Goal: Task Accomplishment & Management: Use online tool/utility

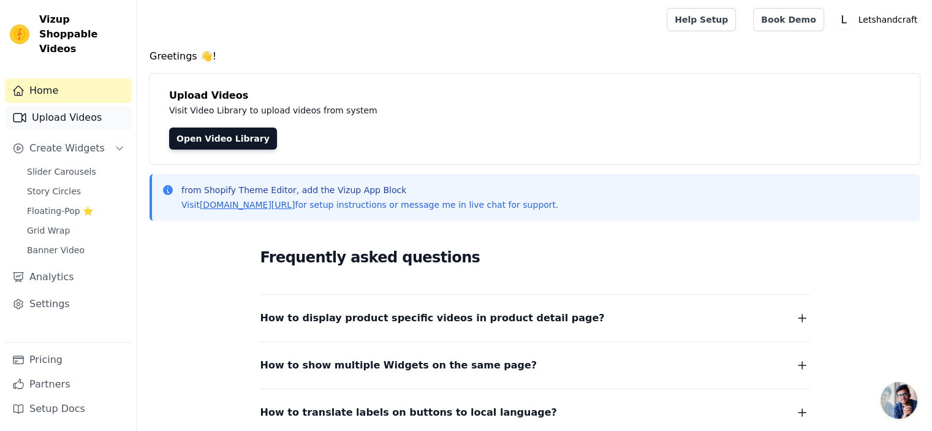
click at [76, 105] on link "Upload Videos" at bounding box center [68, 117] width 127 height 25
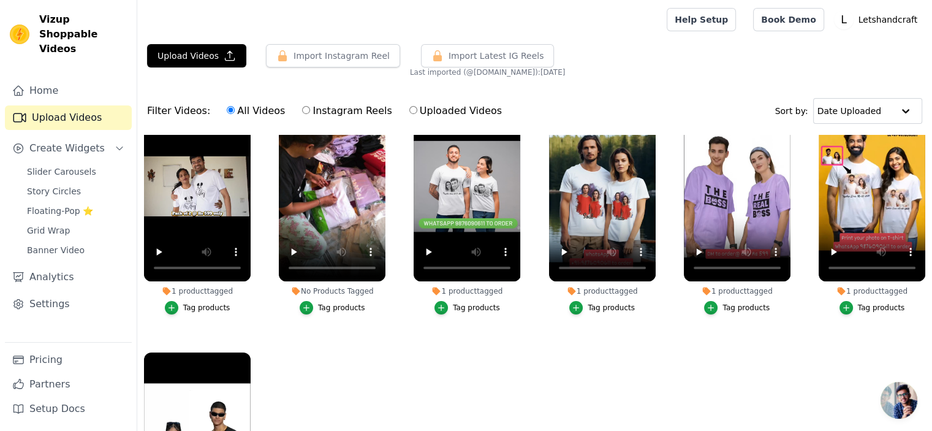
scroll to position [61, 0]
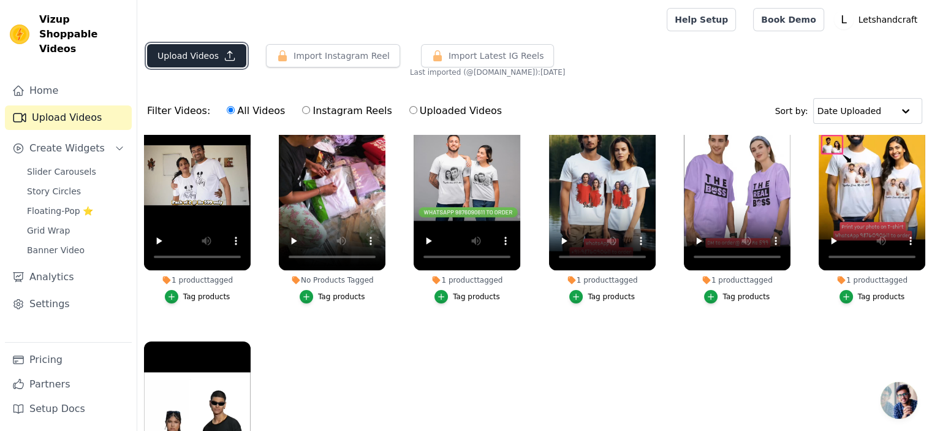
click at [200, 56] on button "Upload Videos" at bounding box center [196, 55] width 99 height 23
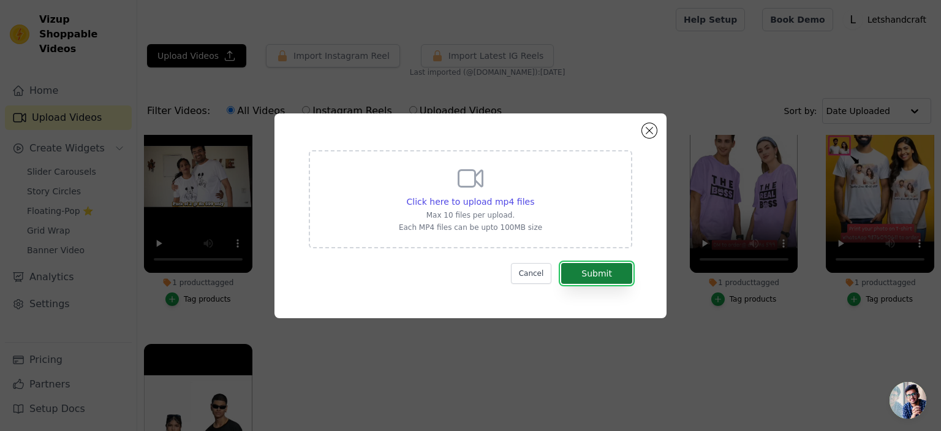
click at [590, 271] on button "Submit" at bounding box center [596, 273] width 71 height 21
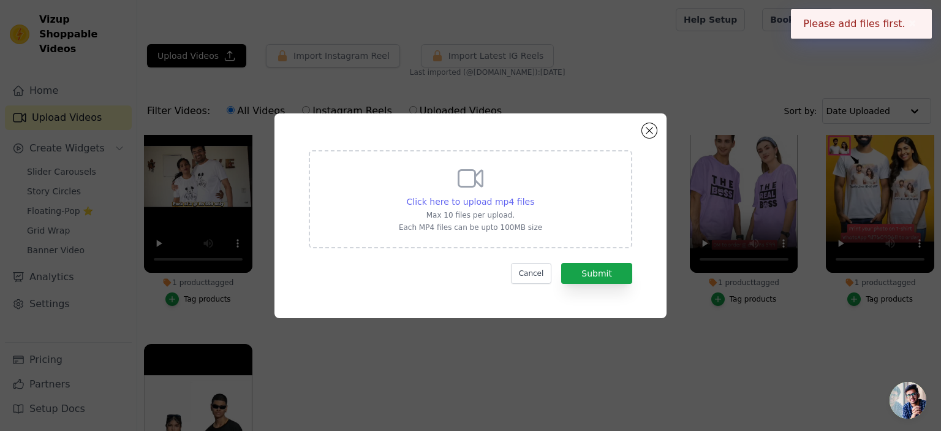
click at [485, 200] on span "Click here to upload mp4 files" at bounding box center [471, 202] width 128 height 10
click at [534, 195] on input "Click here to upload mp4 files Max 10 files per upload. Each MP4 files can be u…" at bounding box center [534, 195] width 1 height 1
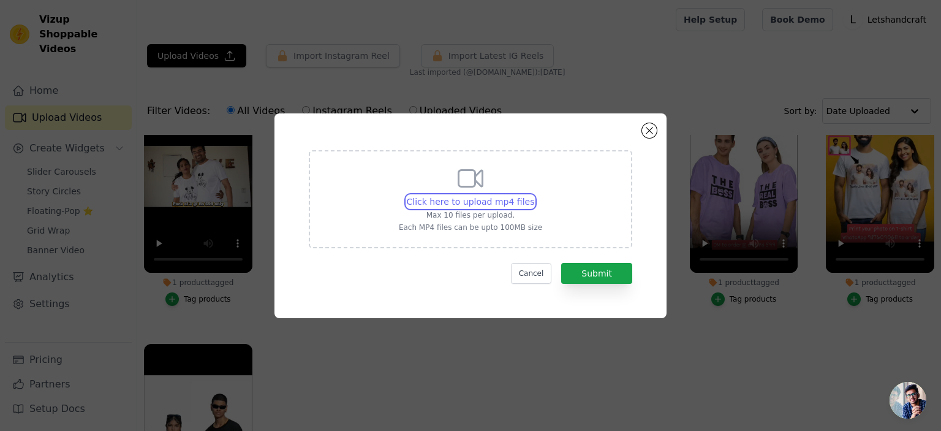
type input "C:\fakepath\VID_20250728_093343474~3.mp4"
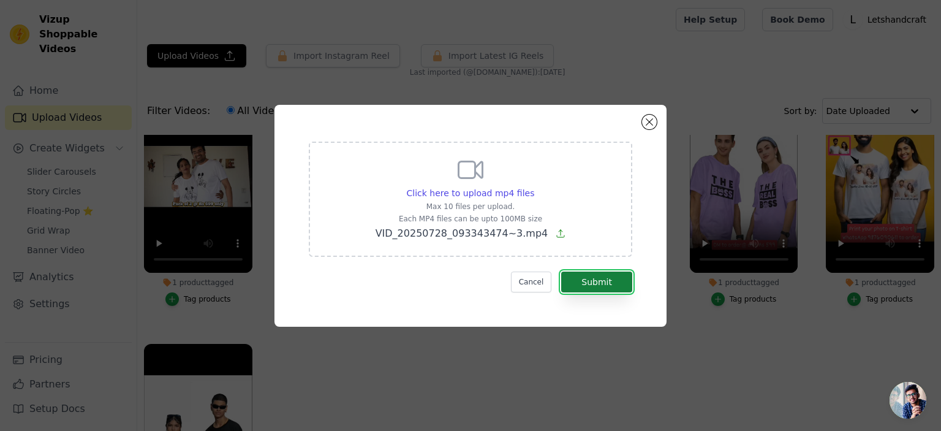
click at [598, 282] on button "Submit" at bounding box center [596, 281] width 71 height 21
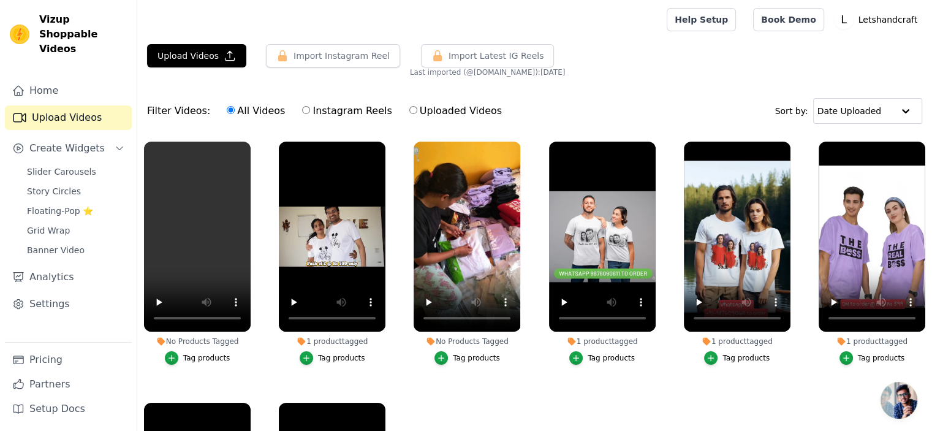
click at [191, 355] on div "Tag products" at bounding box center [206, 358] width 47 height 10
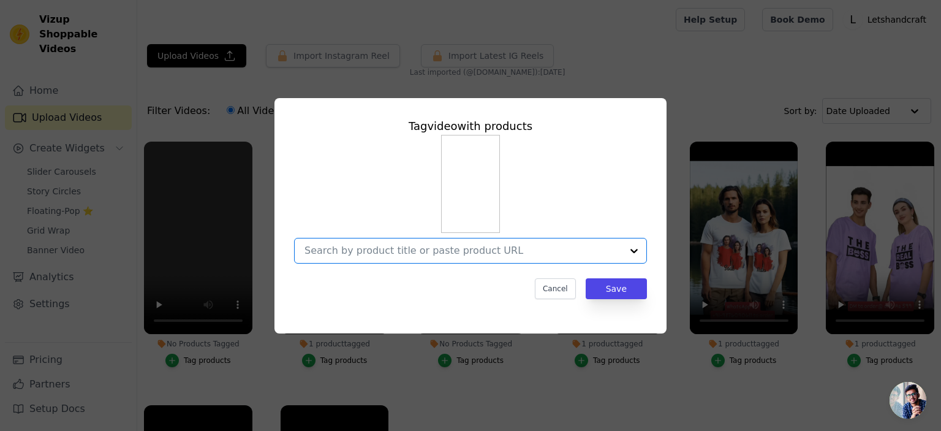
click at [437, 253] on input "No Products Tagged Tag video with products Option undefined, selected. Select i…" at bounding box center [463, 250] width 317 height 12
type input "customise"
click at [437, 253] on input "No Products Tagged Tag video with products Cancel Save Tag products" at bounding box center [463, 250] width 317 height 12
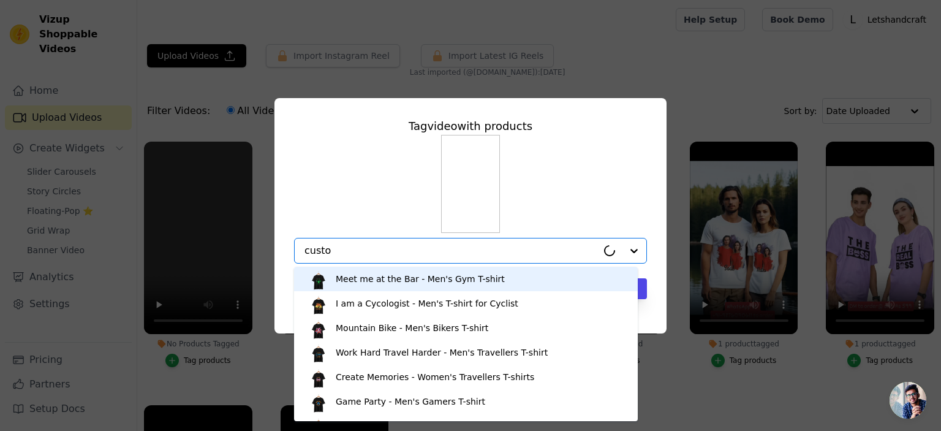
type input "custom"
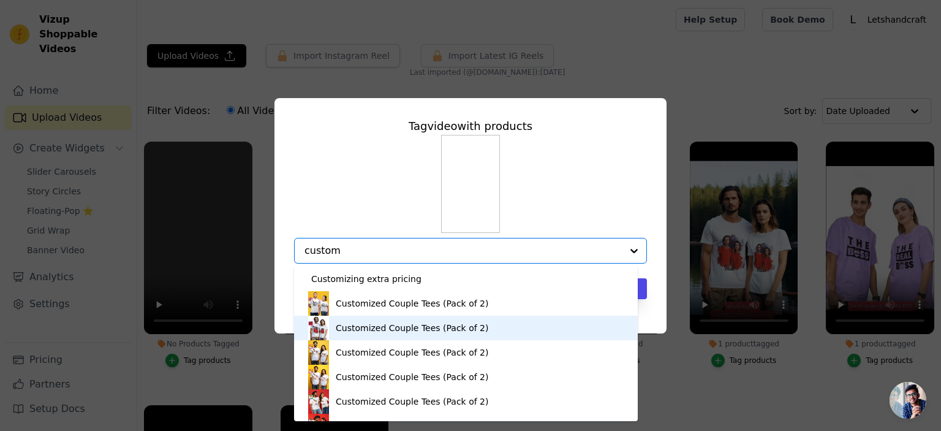
click at [399, 330] on div "Customized Couple Tees (Pack of 2)" at bounding box center [412, 328] width 153 height 12
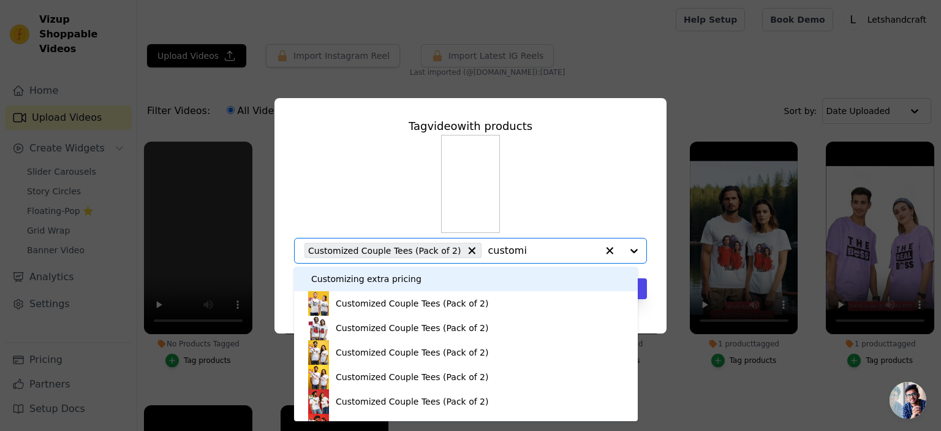
type input "customis"
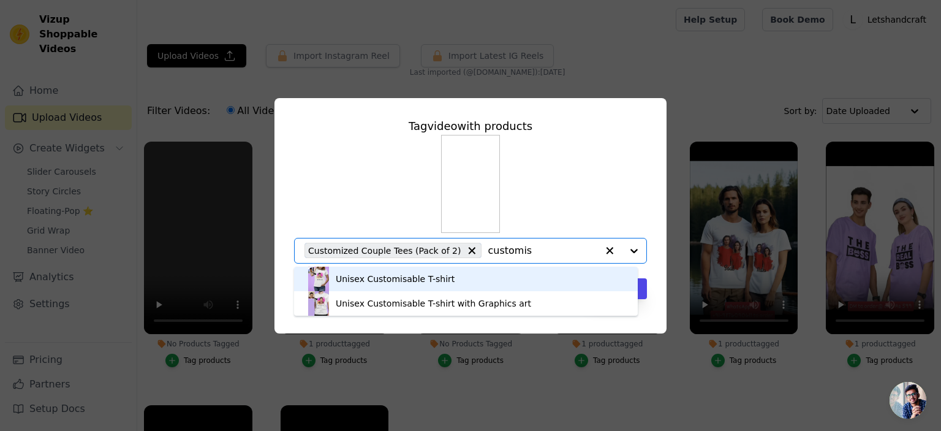
click at [471, 284] on div "Unisex Customisable T-shirt" at bounding box center [465, 279] width 319 height 25
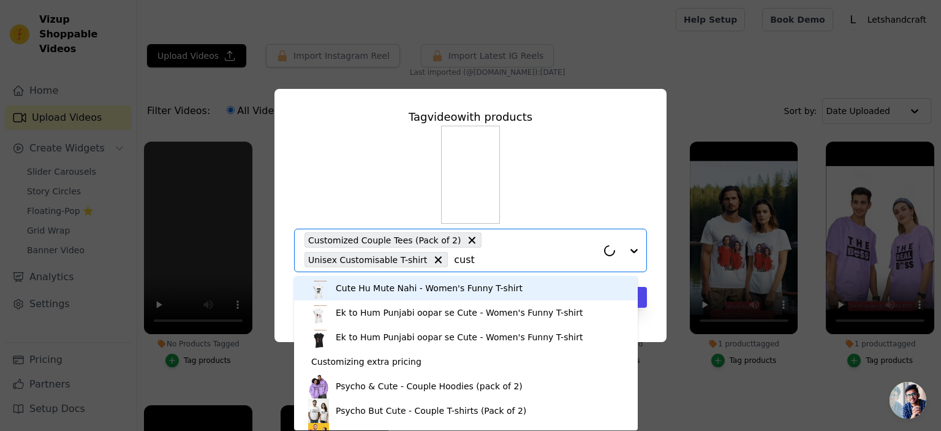
type input "custo"
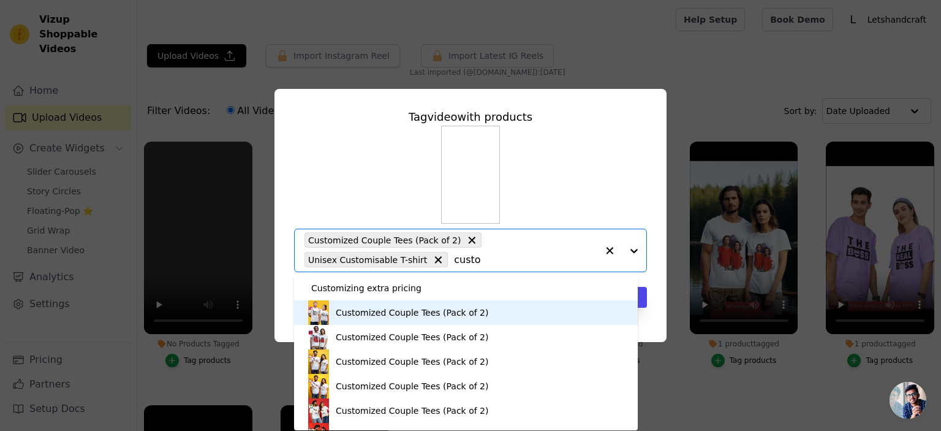
click at [443, 312] on div "Customized Couple Tees (Pack of 2)" at bounding box center [412, 312] width 153 height 12
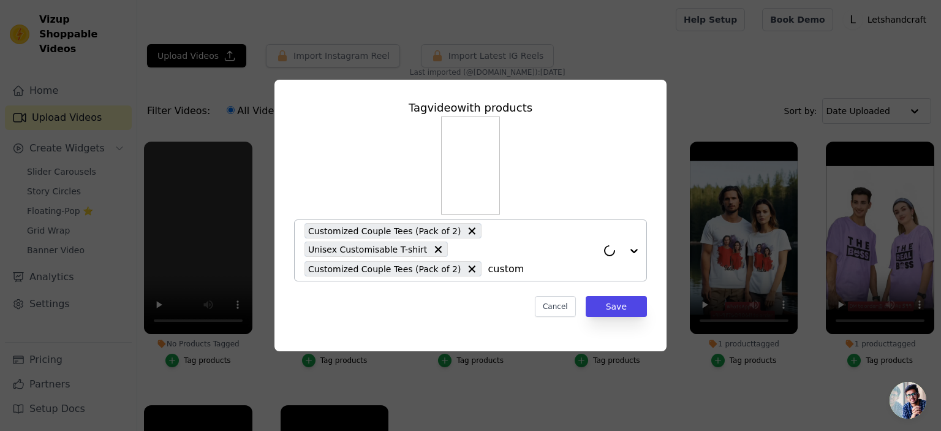
type input "customi"
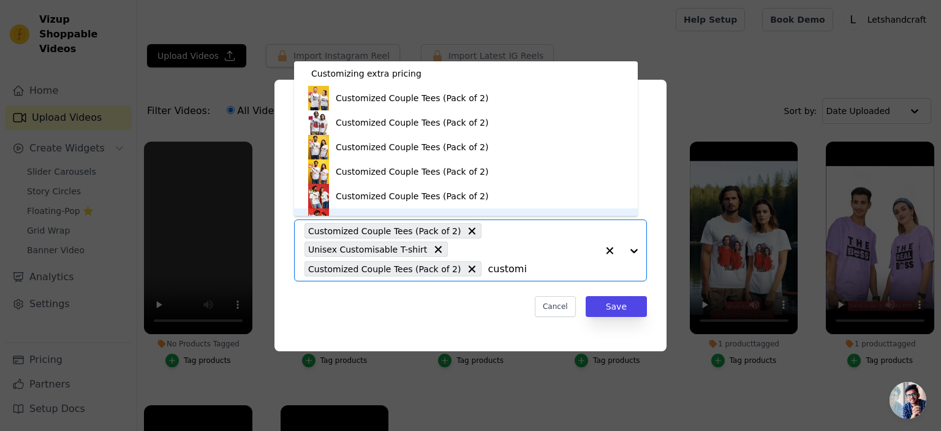
scroll to position [17, 0]
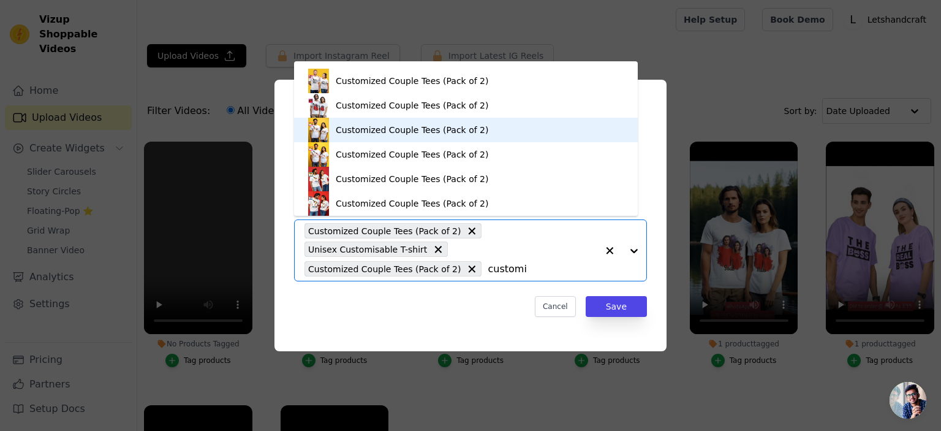
click at [416, 130] on div "Customized Couple Tees (Pack of 2)" at bounding box center [412, 130] width 153 height 12
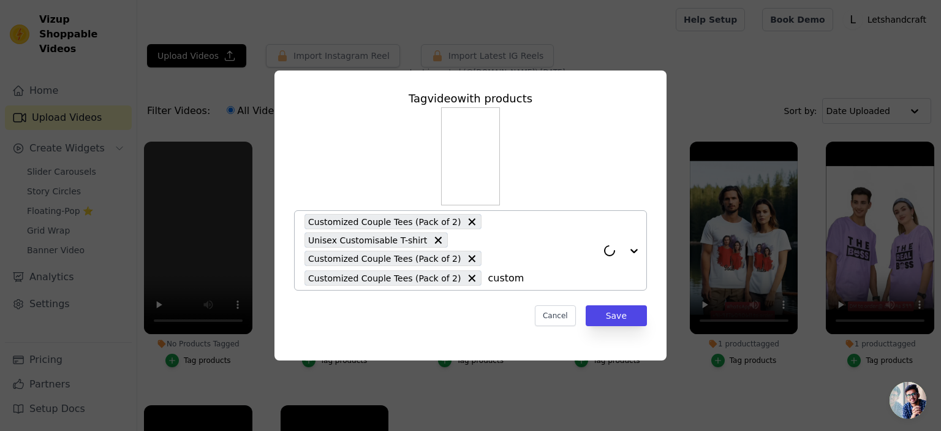
type input "customi"
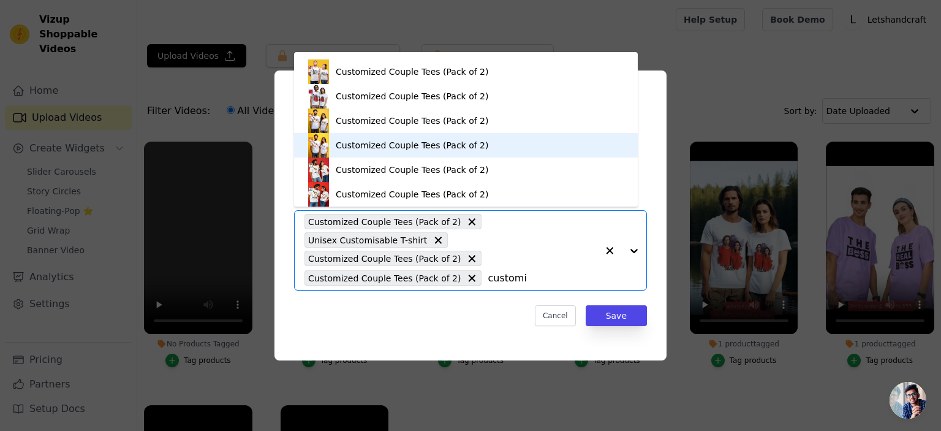
click at [402, 145] on div "Customized Couple Tees (Pack of 2)" at bounding box center [412, 145] width 153 height 12
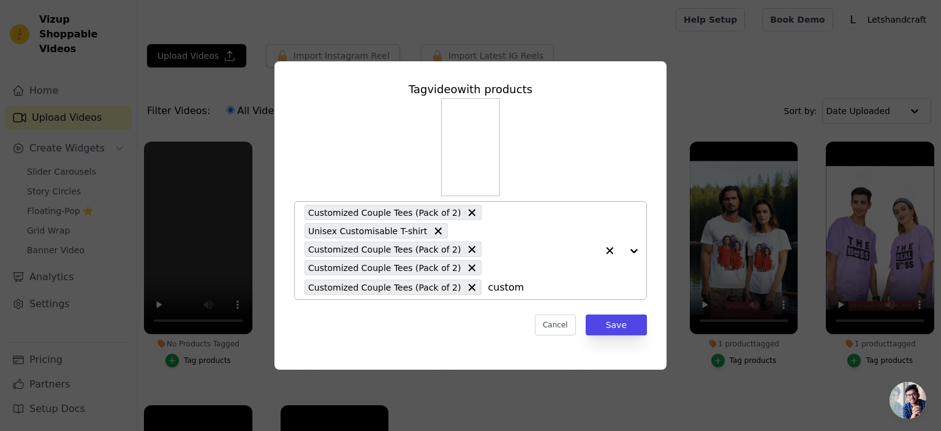
type input "customi"
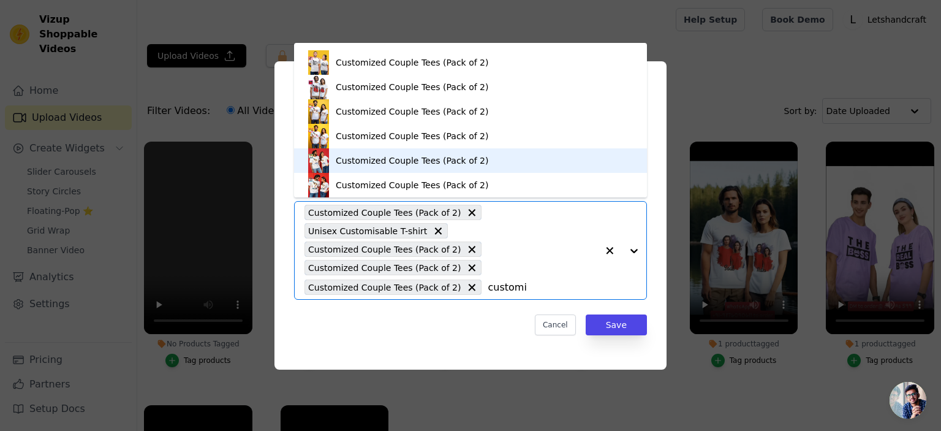
click at [368, 159] on div "Customized Couple Tees (Pack of 2)" at bounding box center [412, 160] width 153 height 12
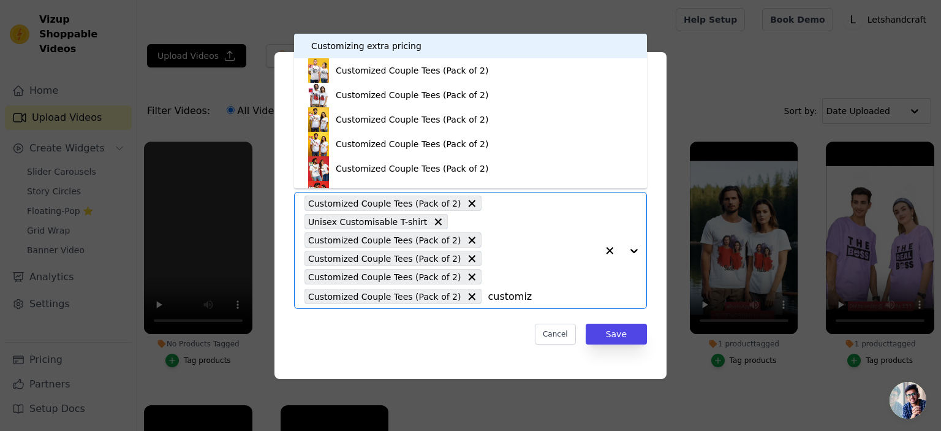
type input "customize"
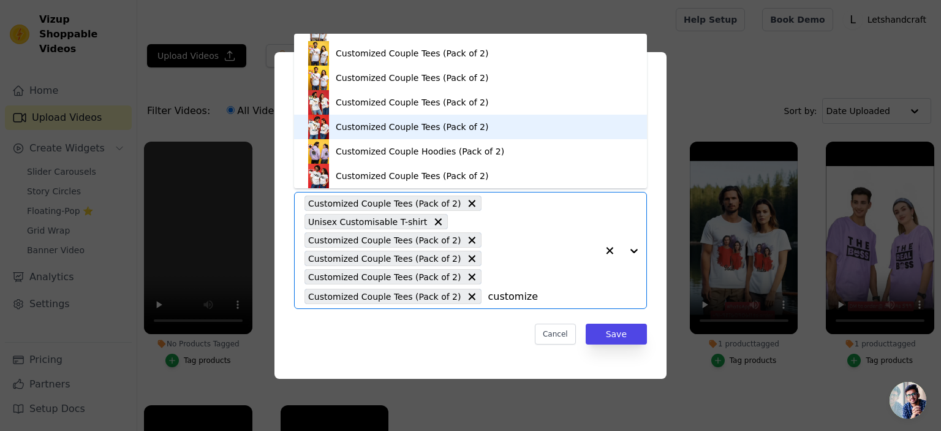
click at [377, 125] on div "Customized Couple Tees (Pack of 2)" at bounding box center [412, 127] width 153 height 12
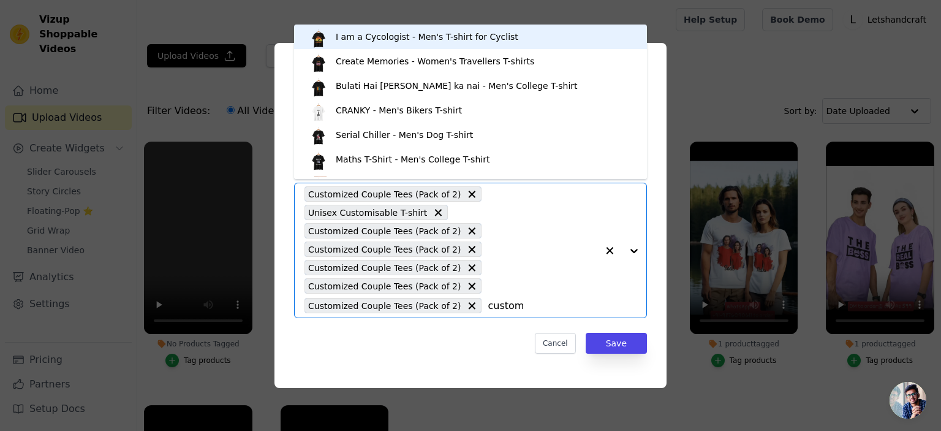
type input "customi"
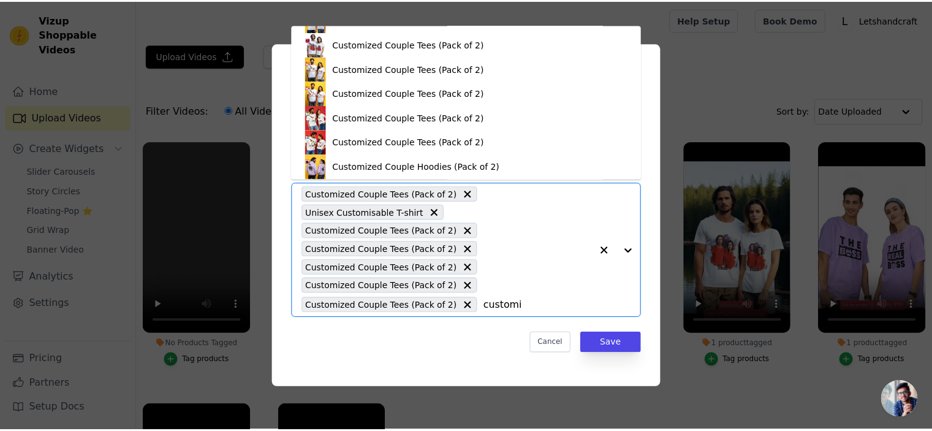
scroll to position [61, 0]
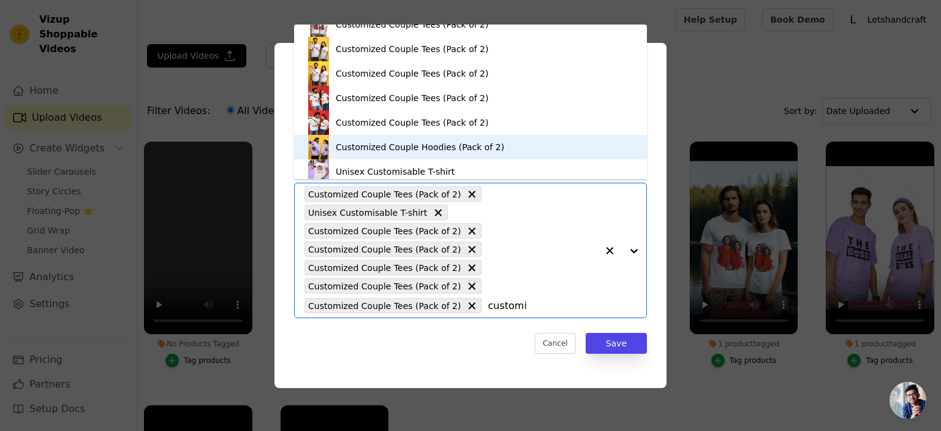
click at [382, 143] on div "Customized Couple Hoodies (Pack of 2)" at bounding box center [420, 147] width 168 height 12
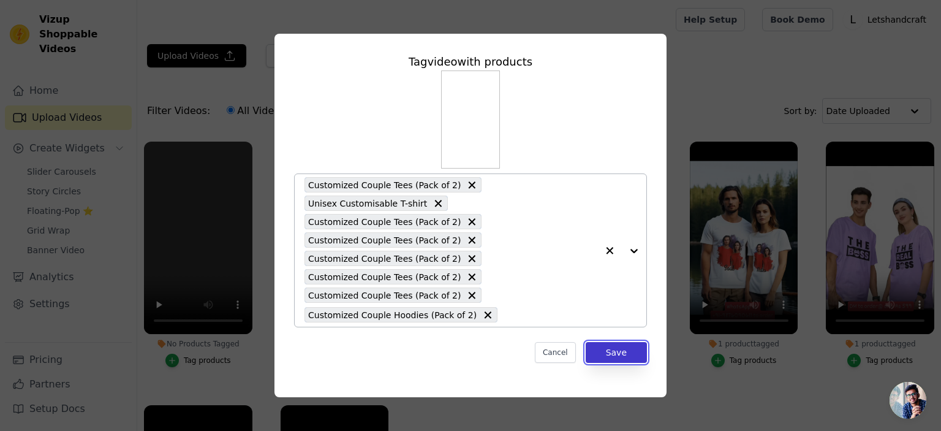
click at [630, 354] on button "Save" at bounding box center [616, 352] width 61 height 21
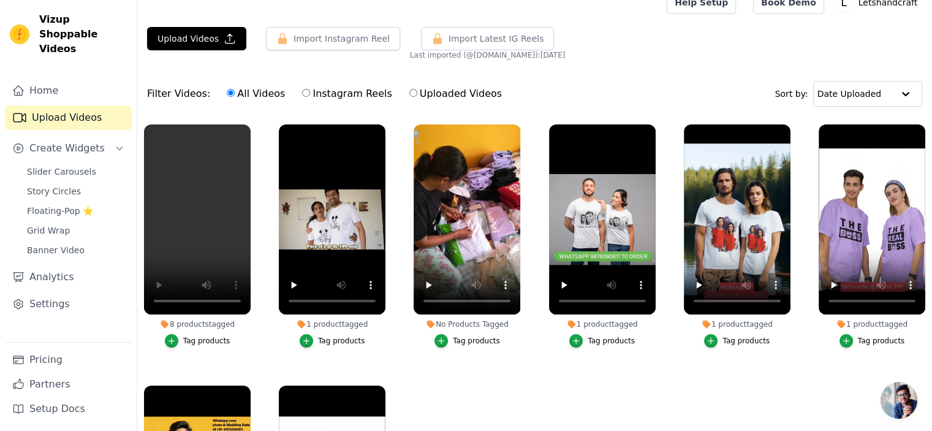
scroll to position [0, 0]
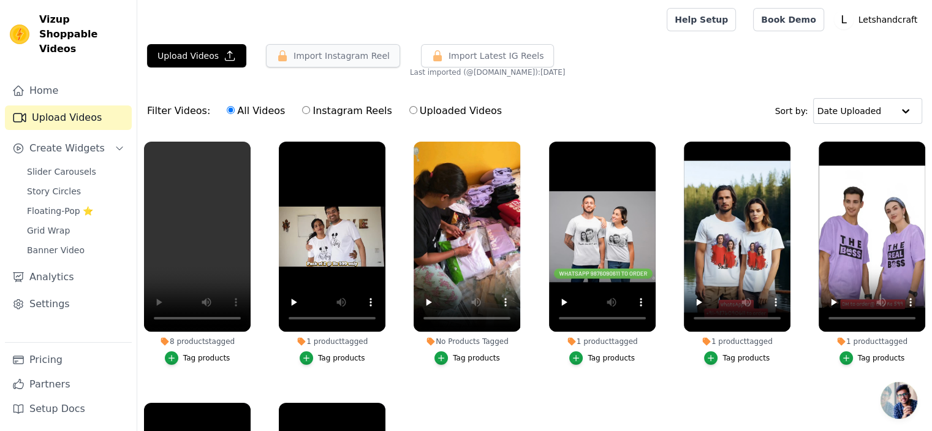
click at [327, 61] on button "Import Instagram Reel" at bounding box center [333, 55] width 134 height 23
click at [74, 165] on span "Slider Carousels" at bounding box center [61, 171] width 69 height 12
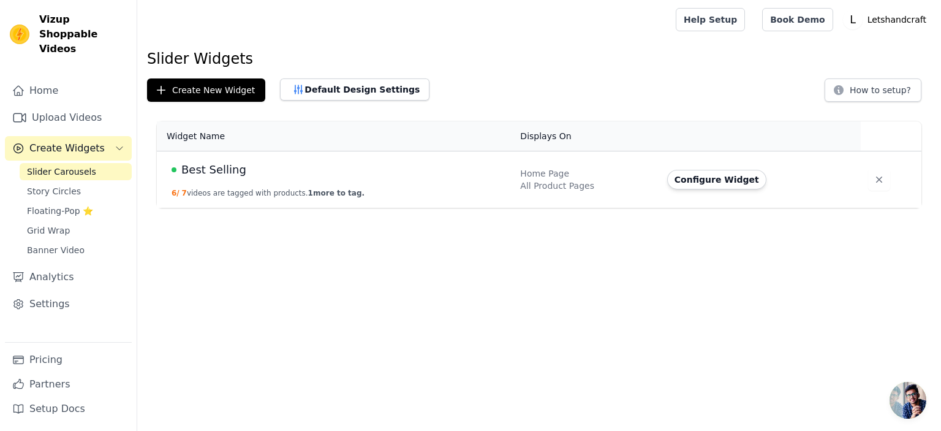
click at [225, 178] on span "Best Selling" at bounding box center [213, 169] width 65 height 17
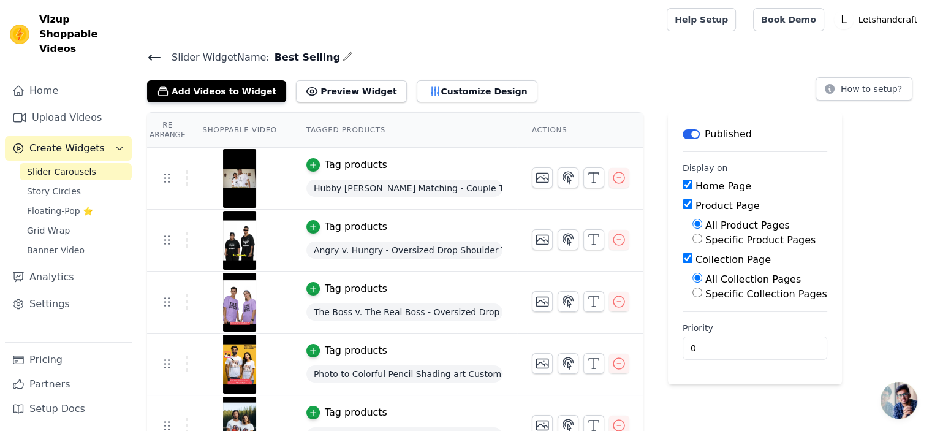
click at [247, 127] on th "Shoppable Video" at bounding box center [239, 130] width 104 height 35
click at [342, 54] on icon "button" at bounding box center [347, 56] width 10 height 10
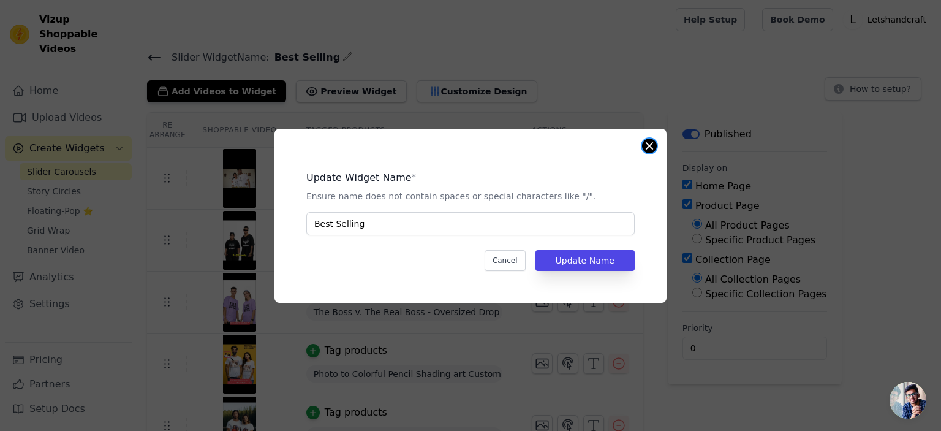
click at [649, 149] on button "Close modal" at bounding box center [649, 145] width 15 height 15
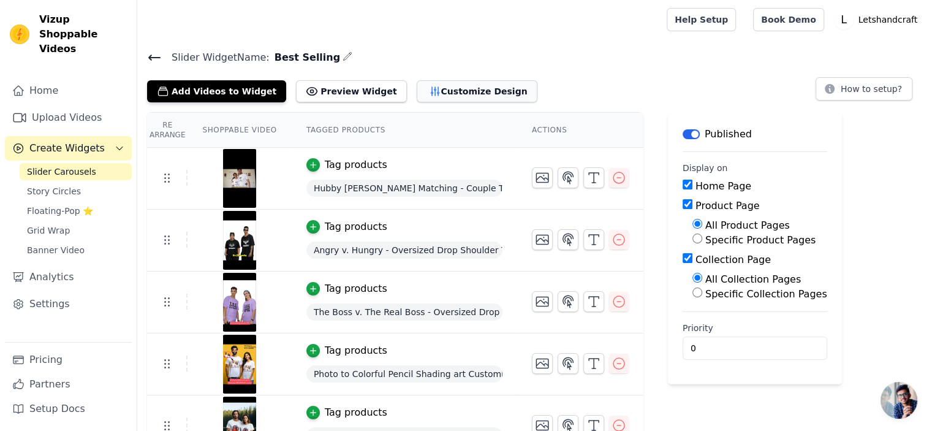
click at [431, 90] on icon "button" at bounding box center [435, 91] width 8 height 9
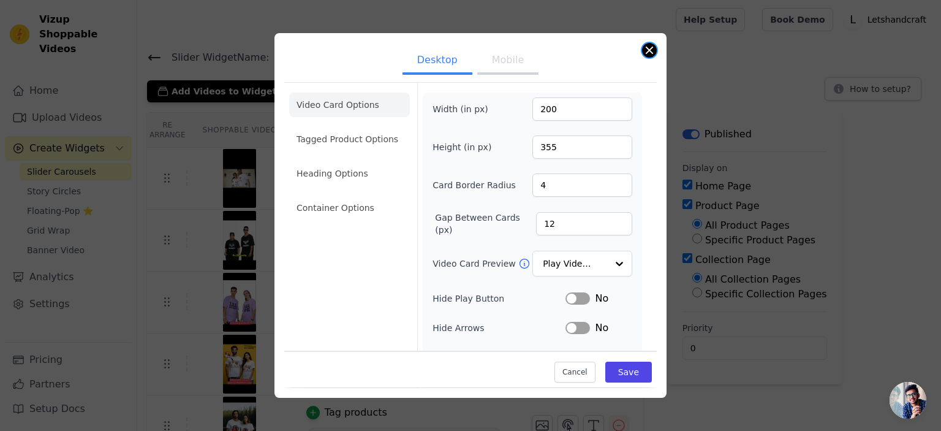
click at [650, 51] on button "Close modal" at bounding box center [649, 50] width 15 height 15
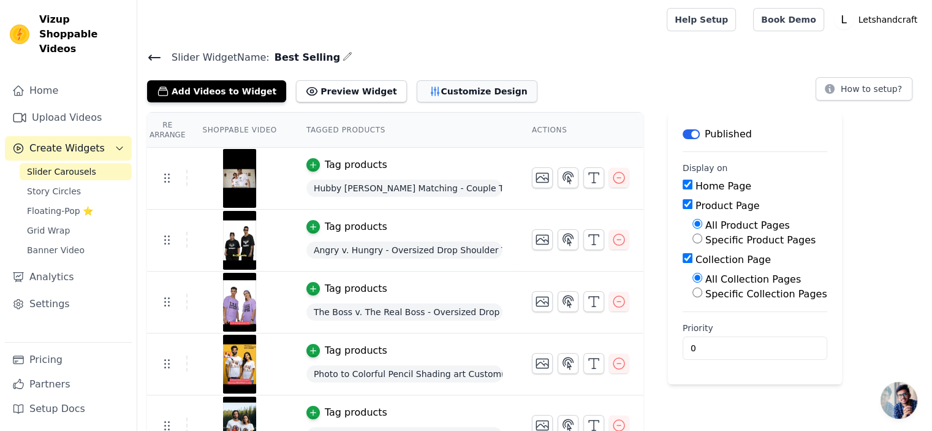
click at [459, 86] on button "Customize Design" at bounding box center [477, 91] width 121 height 22
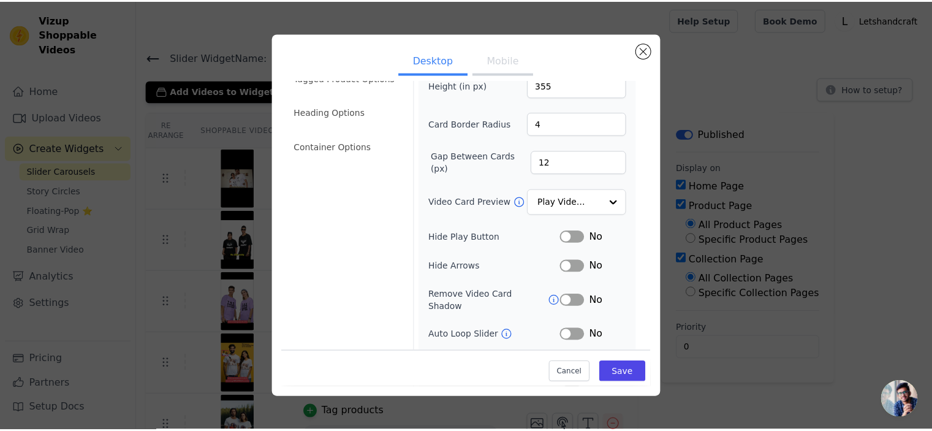
scroll to position [108, 0]
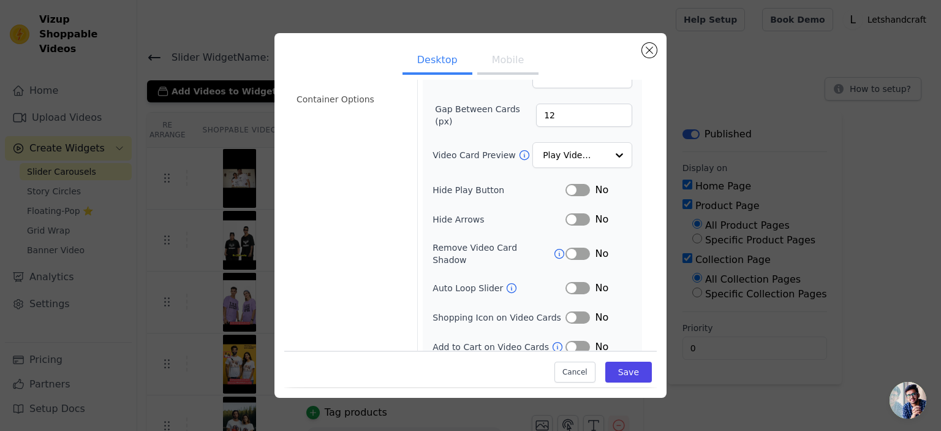
click at [575, 311] on button "Label" at bounding box center [578, 317] width 25 height 12
click at [581, 341] on button "Label" at bounding box center [578, 347] width 25 height 12
click at [645, 53] on button "Close modal" at bounding box center [649, 50] width 15 height 15
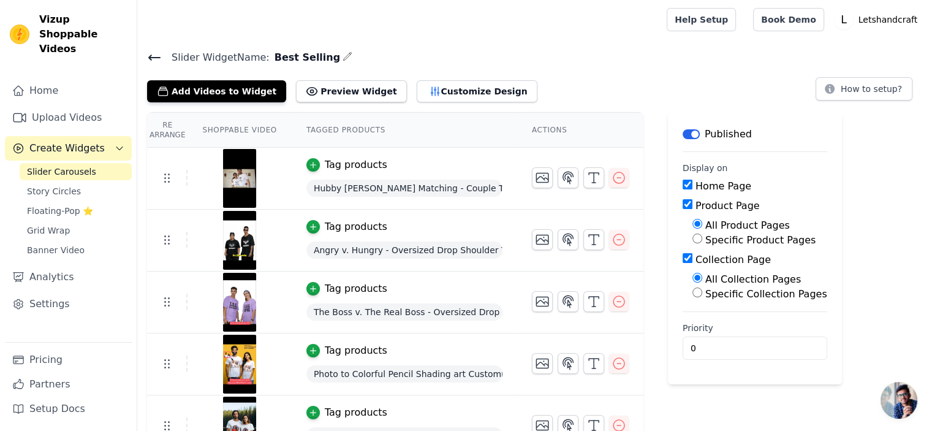
click at [243, 127] on th "Shoppable Video" at bounding box center [239, 130] width 104 height 35
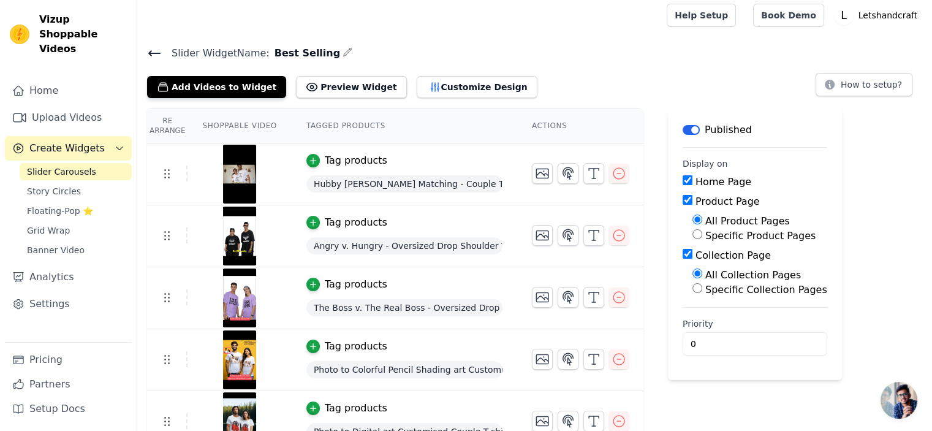
scroll to position [0, 0]
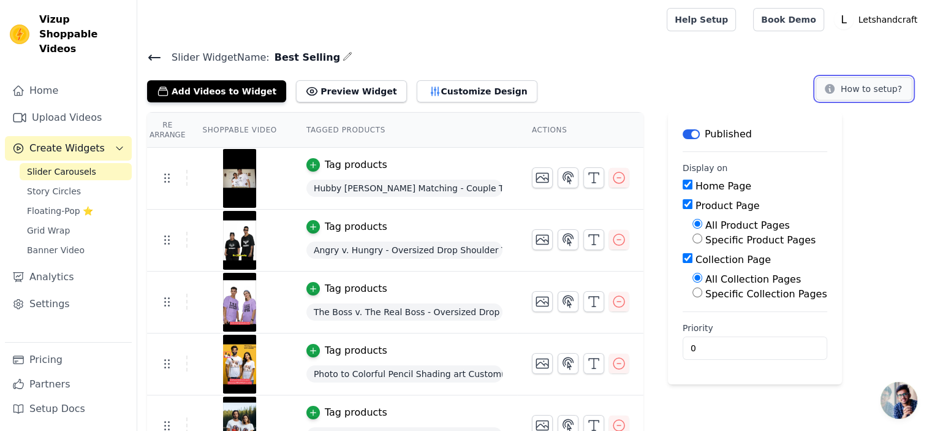
click at [849, 88] on button "How to setup?" at bounding box center [863, 88] width 97 height 23
click at [64, 165] on span "Slider Carousels" at bounding box center [61, 171] width 69 height 12
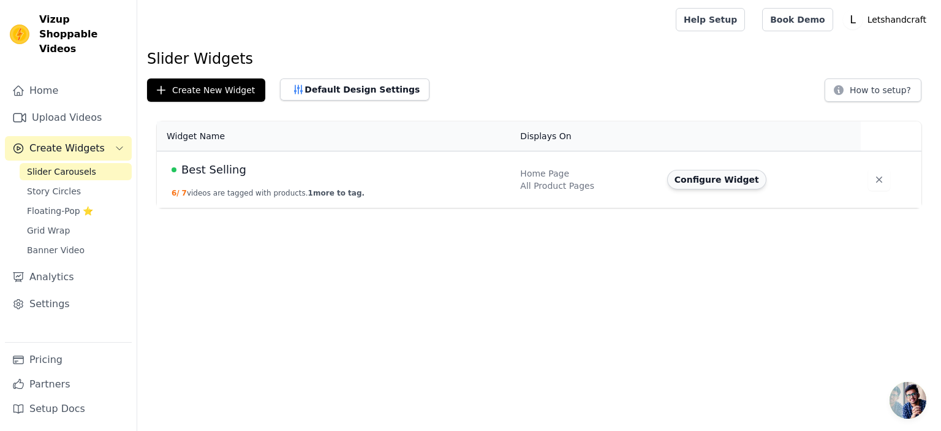
click at [697, 180] on button "Configure Widget" at bounding box center [716, 180] width 99 height 20
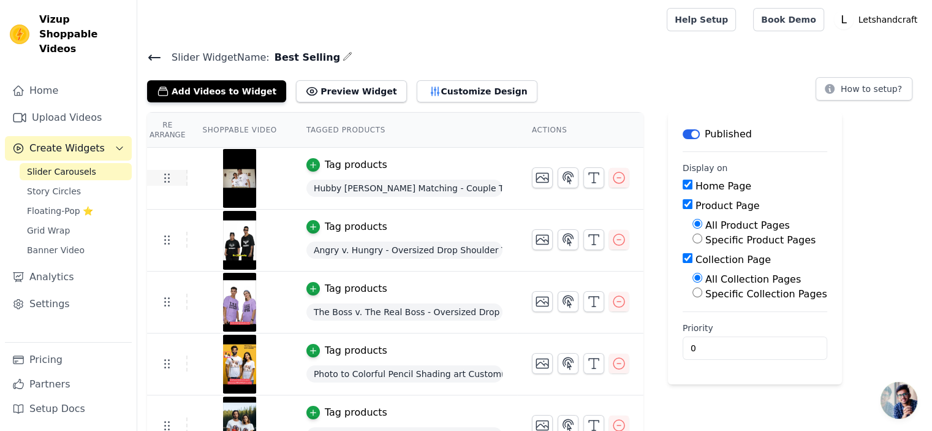
click at [165, 184] on td at bounding box center [167, 178] width 40 height 16
click at [217, 89] on button "Add Videos to Widget" at bounding box center [216, 91] width 139 height 22
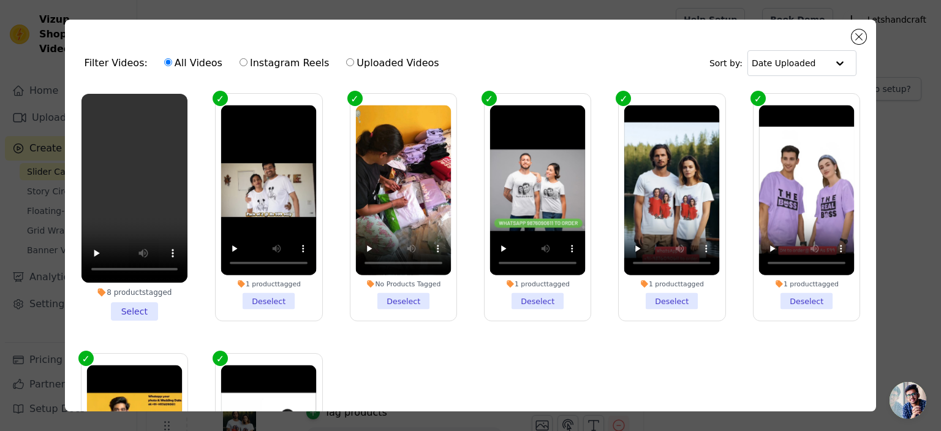
click at [126, 306] on li "8 products tagged Select" at bounding box center [134, 207] width 106 height 227
click at [0, 0] on input "8 products tagged Select" at bounding box center [0, 0] width 0 height 0
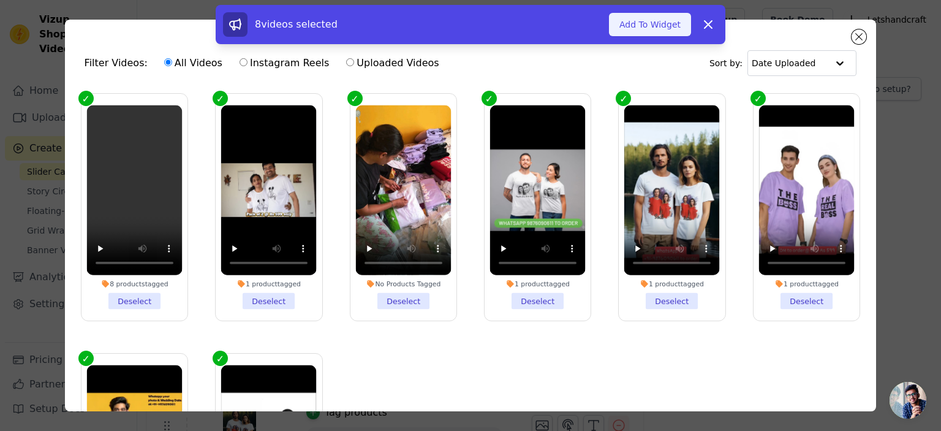
click at [669, 28] on button "Add To Widget" at bounding box center [650, 24] width 82 height 23
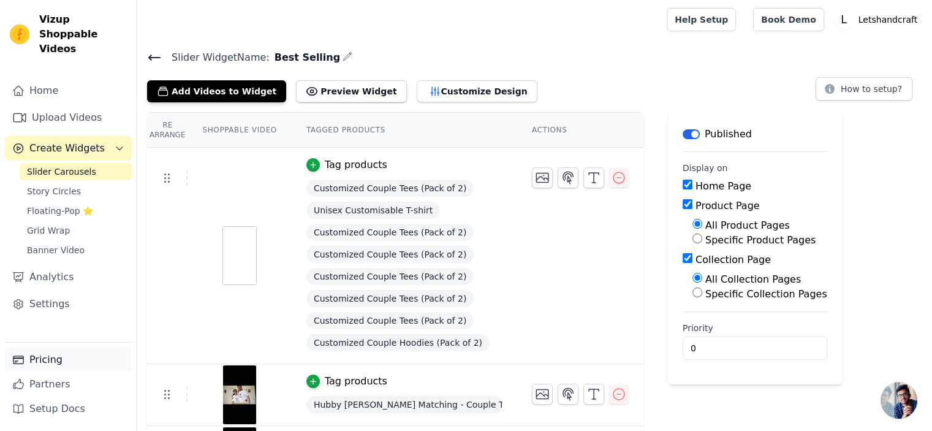
click at [57, 359] on link "Pricing" at bounding box center [68, 359] width 127 height 25
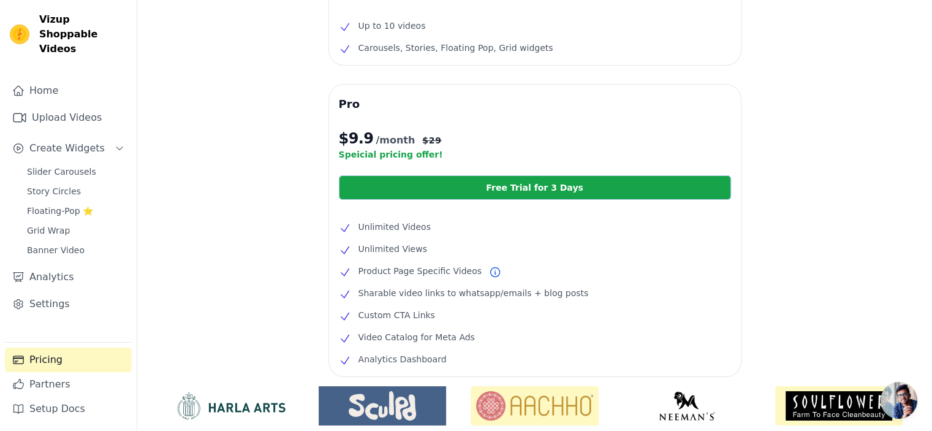
scroll to position [184, 0]
